Goal: Use online tool/utility: Utilize a website feature to perform a specific function

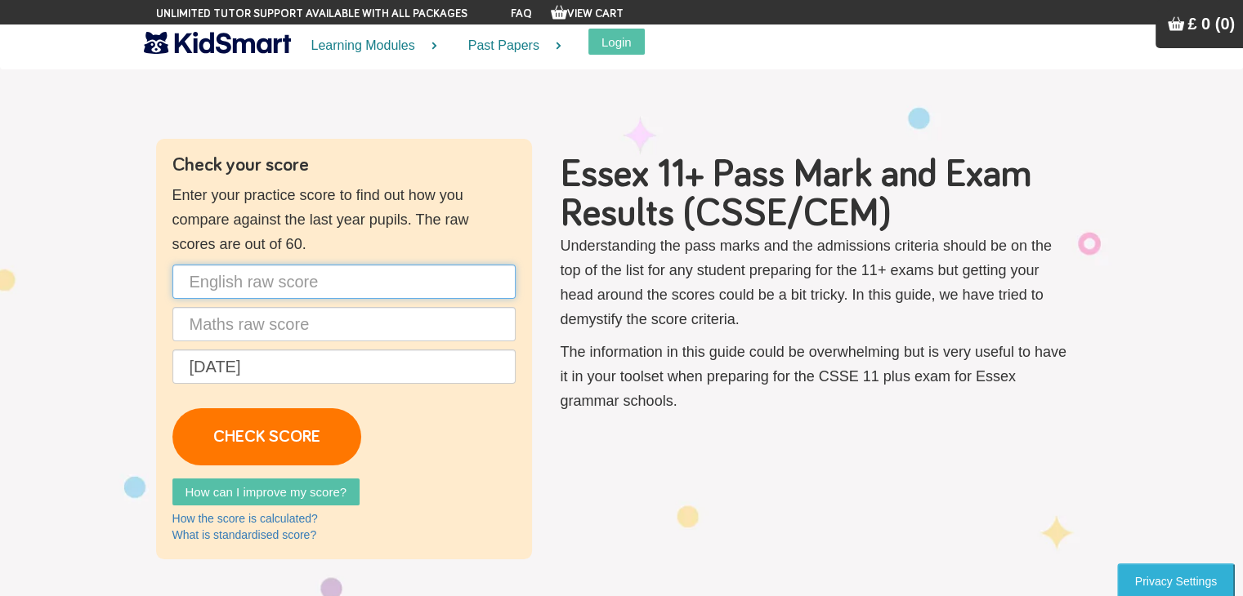
click at [355, 297] on input "text" at bounding box center [343, 282] width 343 height 34
click at [337, 271] on input "text" at bounding box center [343, 282] width 343 height 34
type input "45"
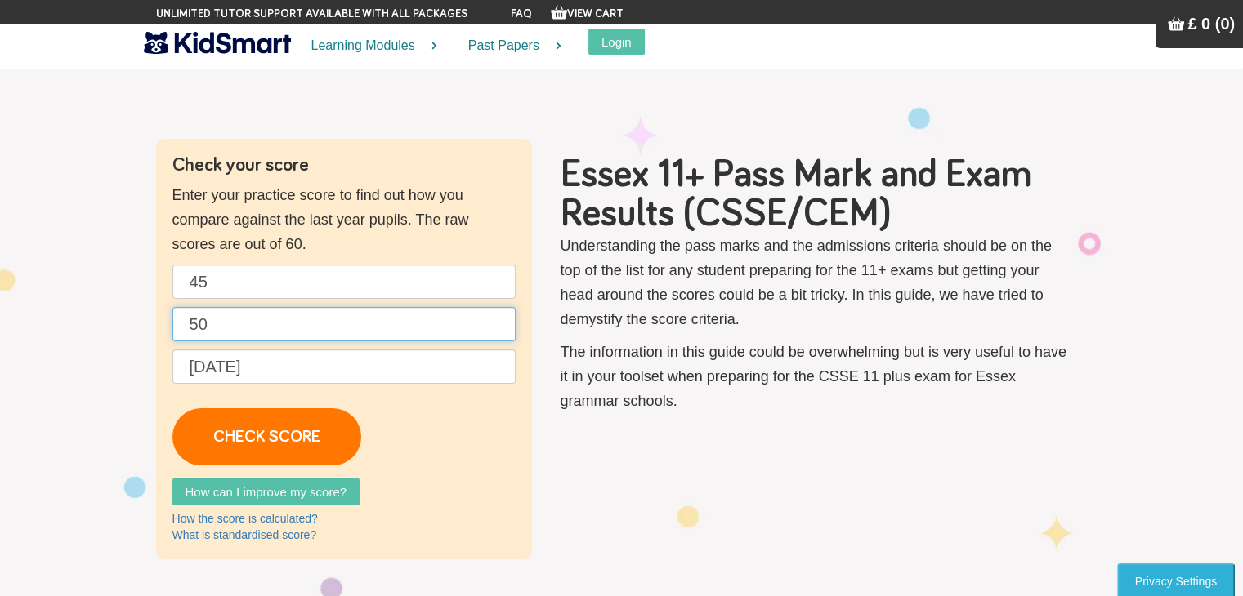
type input "50"
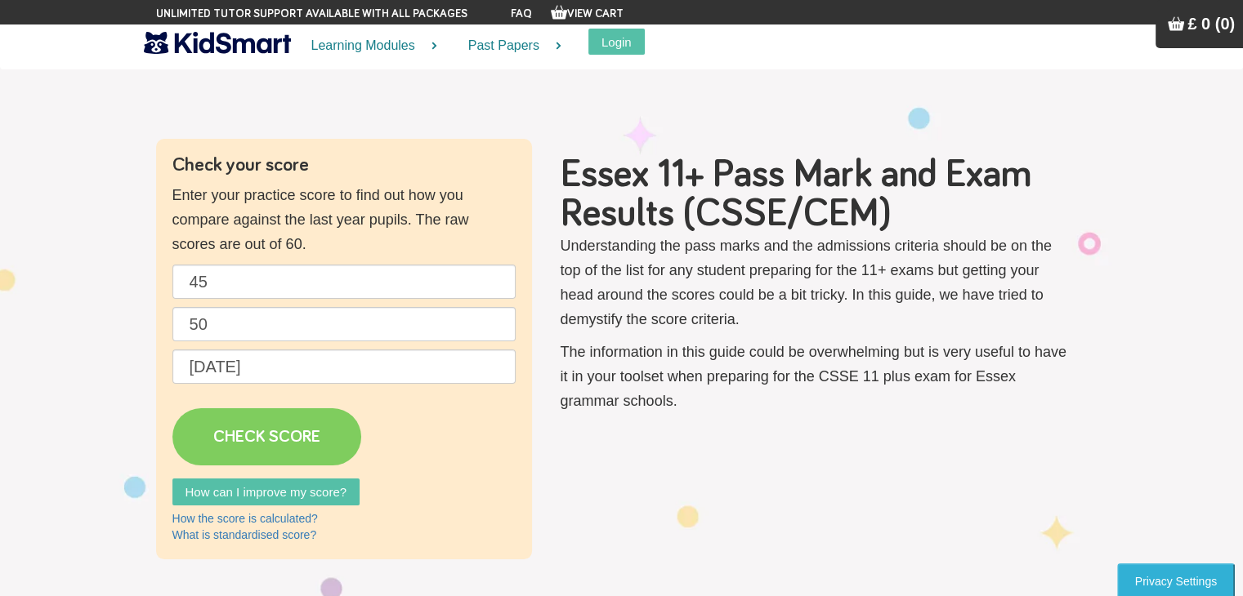
click at [240, 417] on link "CHECK SCORE" at bounding box center [266, 437] width 189 height 57
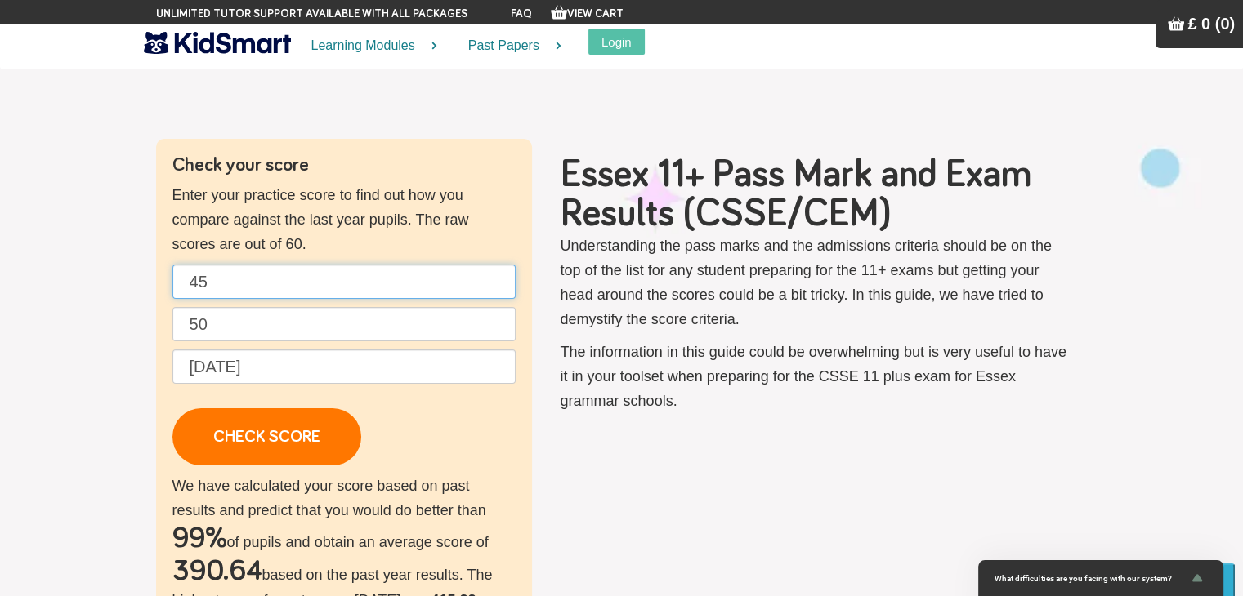
click at [338, 283] on input "45" at bounding box center [343, 282] width 343 height 34
type input "48"
click at [310, 327] on input "50" at bounding box center [343, 324] width 343 height 34
type input "5"
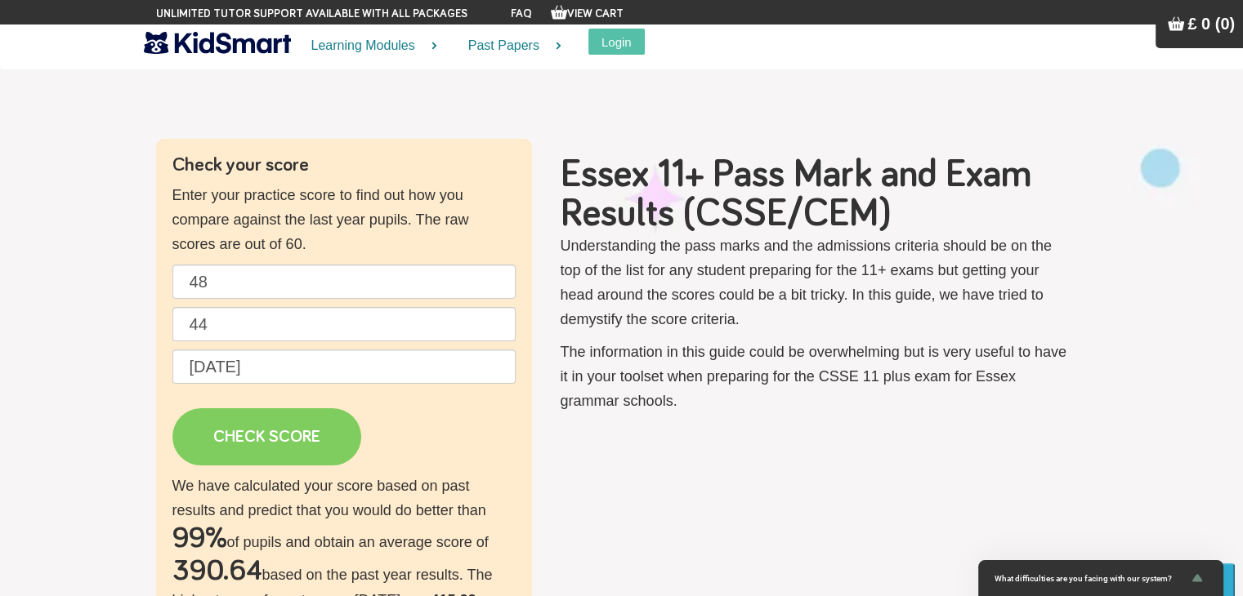
click at [278, 429] on link "CHECK SCORE" at bounding box center [266, 437] width 189 height 57
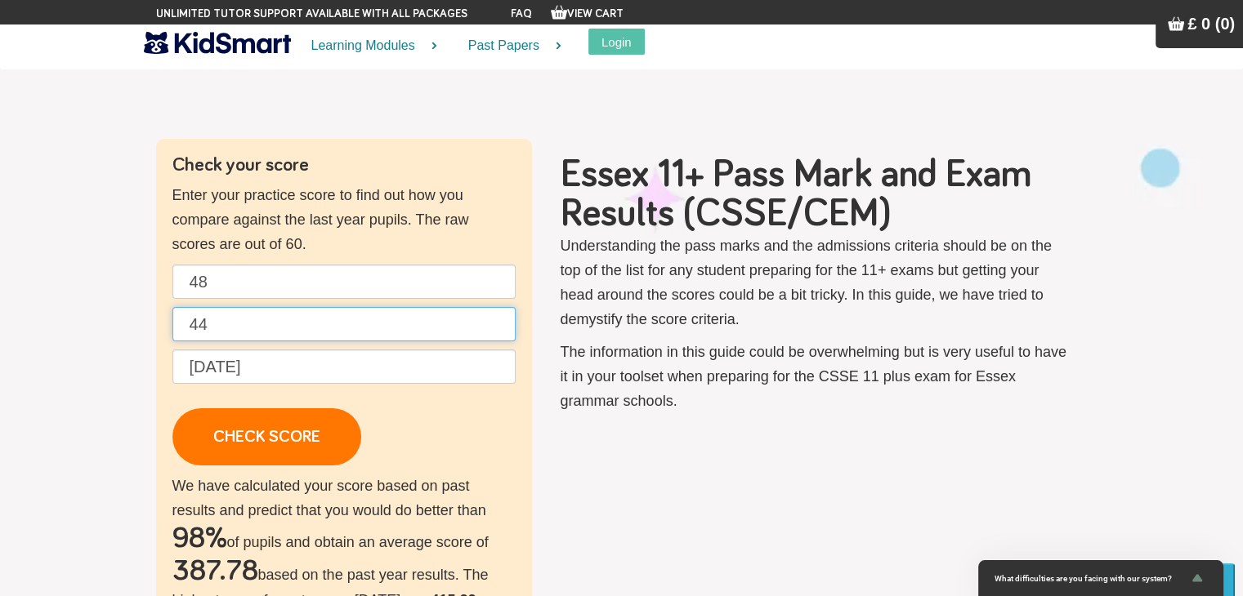
click at [333, 325] on input "44" at bounding box center [343, 324] width 343 height 34
type input "48"
click at [324, 290] on input "48" at bounding box center [343, 282] width 343 height 34
type input "4"
click at [294, 318] on input "48" at bounding box center [343, 324] width 343 height 34
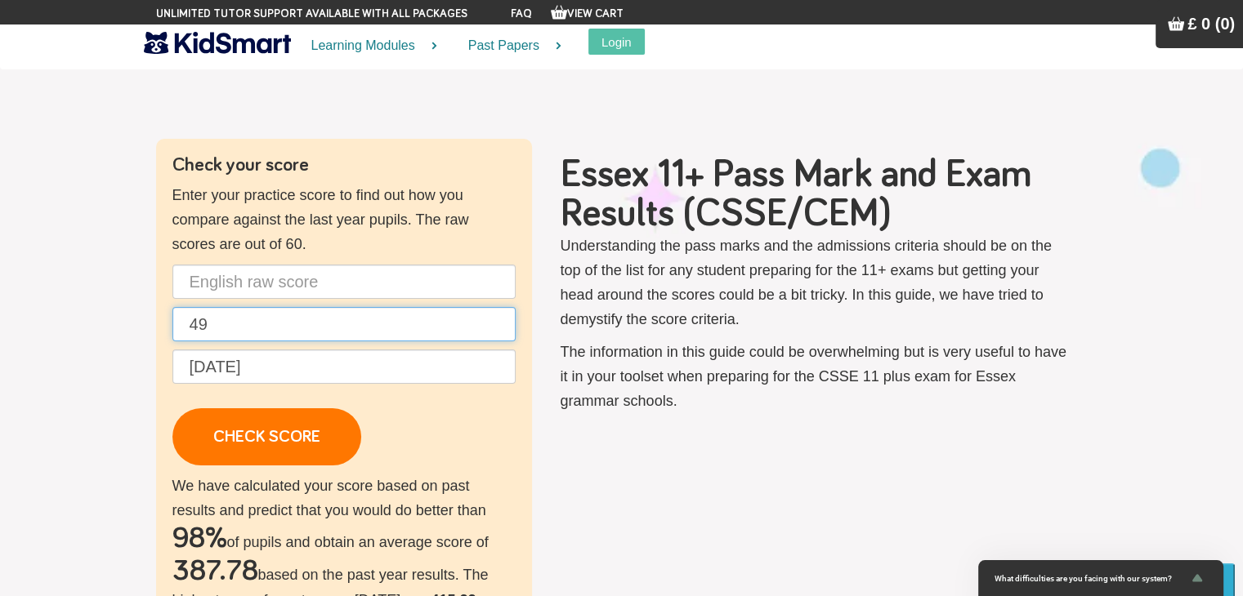
type input "49"
click at [241, 293] on input "text" at bounding box center [343, 282] width 343 height 34
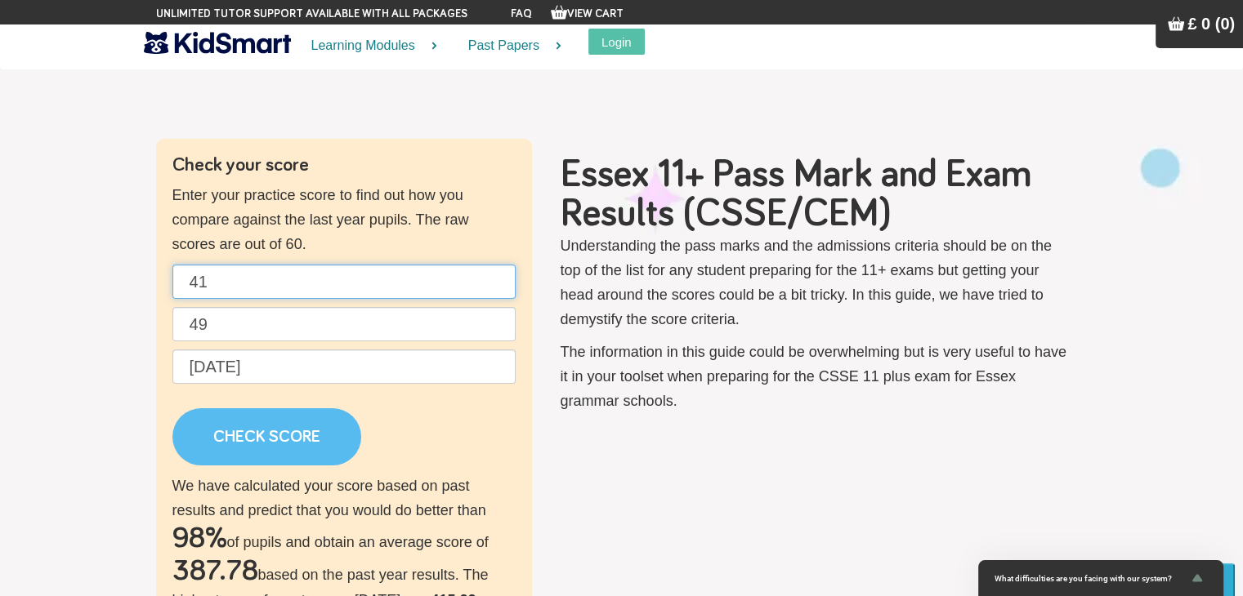
type input "41"
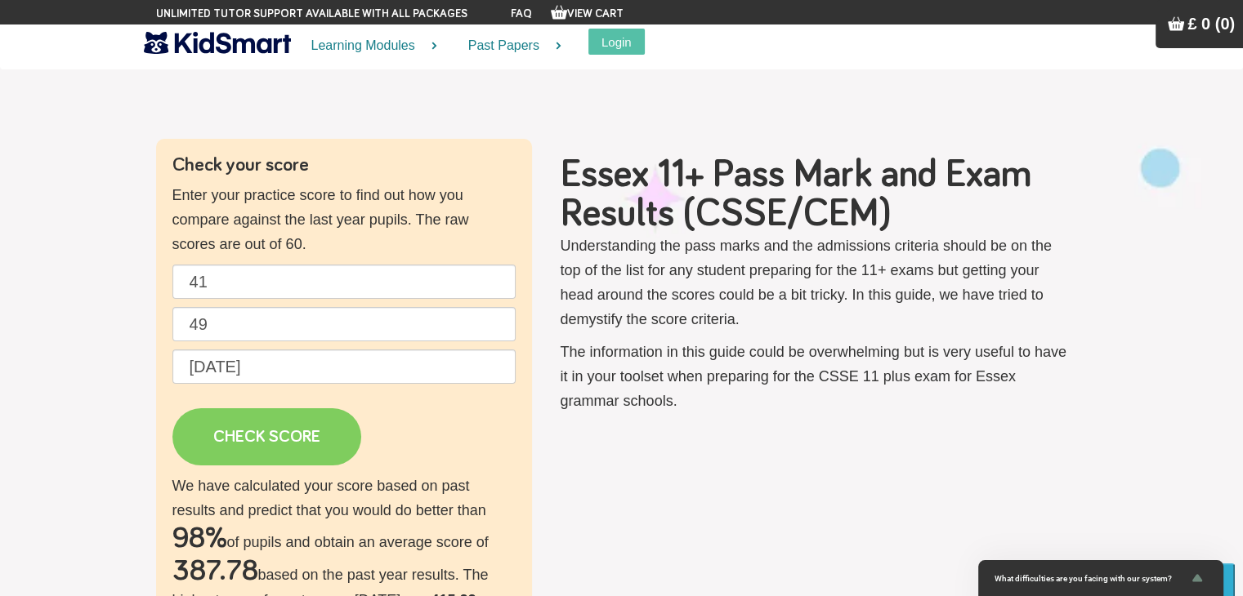
click at [251, 441] on link "CHECK SCORE" at bounding box center [266, 437] width 189 height 57
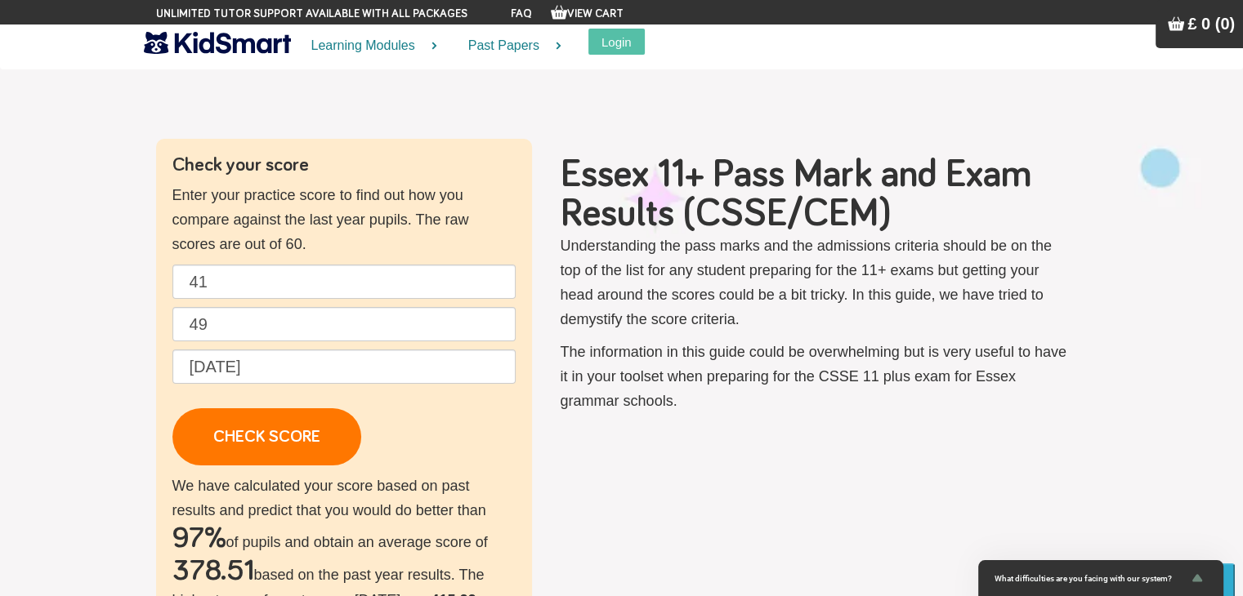
click at [288, 305] on p "41 49 [DATE] CHECK SCORE" at bounding box center [343, 365] width 343 height 201
